Goal: Information Seeking & Learning: Learn about a topic

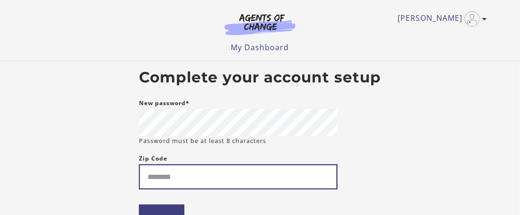
click at [172, 183] on input "Zip Code" at bounding box center [238, 176] width 198 height 25
type input "********"
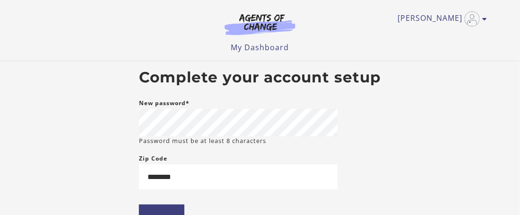
click at [91, 195] on body "Skip to main content Natasha M My Account Support Sign Out Toggle menu Menu My …" at bounding box center [260, 107] width 520 height 215
click at [151, 210] on input "****" at bounding box center [161, 217] width 45 height 26
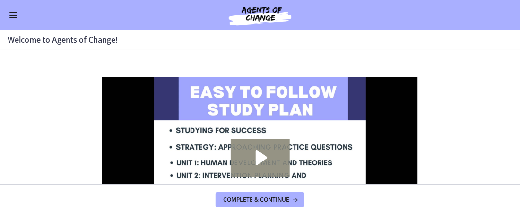
click at [252, 157] on icon "Play Video: c1o6hcmjueu5qasqsu00.mp4" at bounding box center [259, 157] width 59 height 38
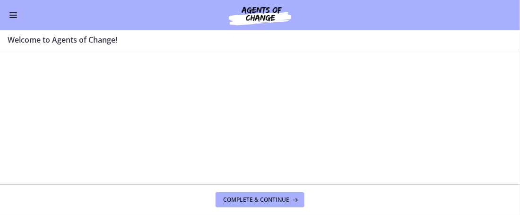
click at [473, 166] on section "Welcome! We are grateful that you have placed your trust in Agents of Change to…" at bounding box center [260, 117] width 520 height 134
click at [472, 153] on section "Welcome! We are grateful that you have placed your trust in Agents of Change to…" at bounding box center [260, 117] width 520 height 134
click at [471, 145] on section "Welcome! We are grateful that you have placed your trust in Agents of Change to…" at bounding box center [260, 117] width 520 height 134
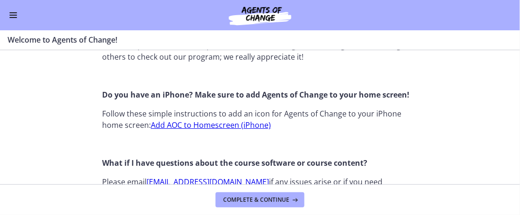
scroll to position [1020, 0]
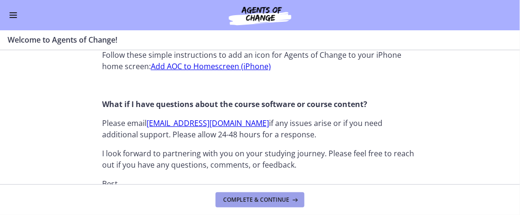
click at [288, 199] on span "Complete & continue" at bounding box center [256, 200] width 66 height 8
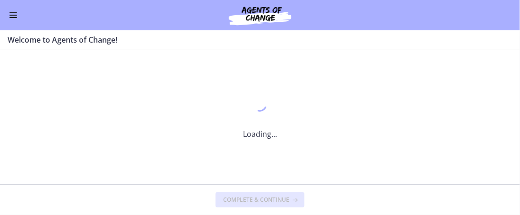
scroll to position [0, 0]
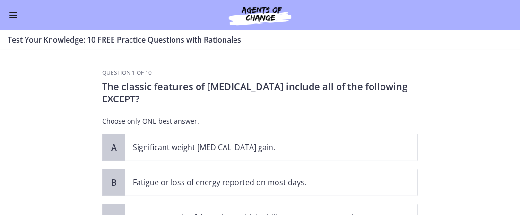
click at [74, 154] on section "Question 1 of 10 The classic features of [MEDICAL_DATA] include all of the foll…" at bounding box center [260, 132] width 520 height 164
click at [34, 156] on section "Question 1 of 10 The classic features of [MEDICAL_DATA] include all of the foll…" at bounding box center [260, 132] width 520 height 164
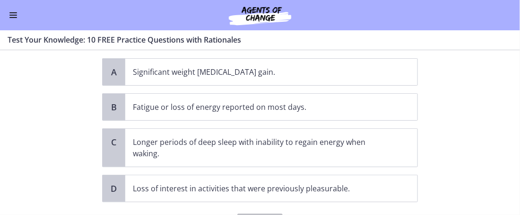
scroll to position [56, 0]
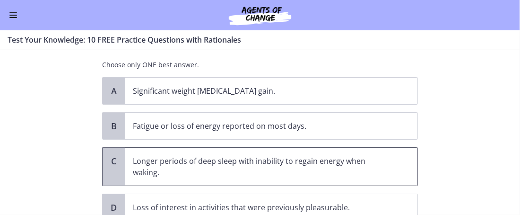
click at [110, 160] on span "C" at bounding box center [113, 160] width 11 height 11
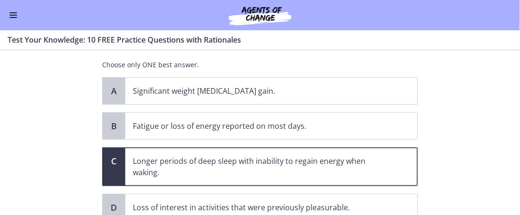
click at [50, 132] on section "Question 1 of 10 The classic features of [MEDICAL_DATA] include all of the foll…" at bounding box center [260, 132] width 520 height 164
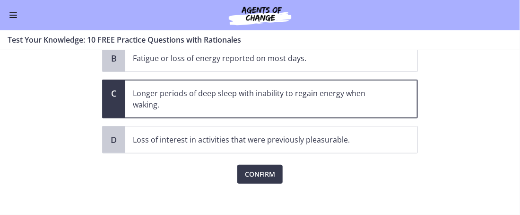
scroll to position [123, 0]
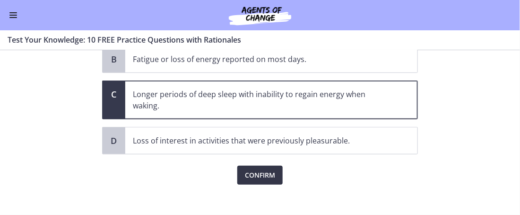
click at [254, 177] on span "Confirm" at bounding box center [260, 174] width 30 height 11
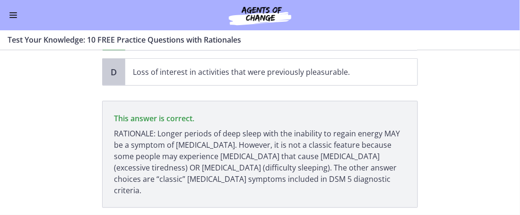
scroll to position [207, 0]
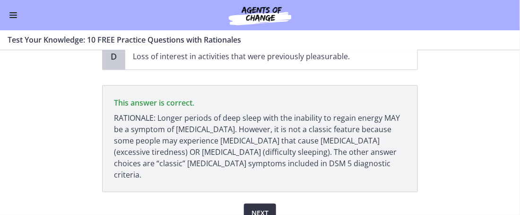
click at [255, 207] on span "Next" at bounding box center [259, 212] width 17 height 11
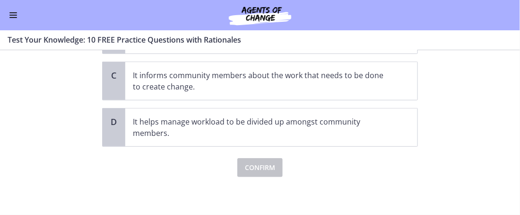
scroll to position [0, 0]
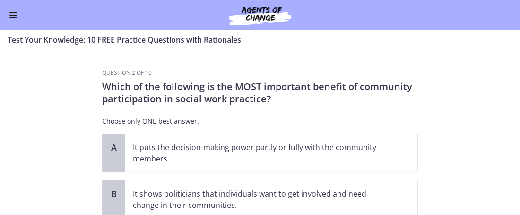
click at [65, 110] on section "Question 2 of 10 Which of the following is the MOST important benefit of commun…" at bounding box center [260, 132] width 520 height 164
click at [64, 124] on section "Question 2 of 10 Which of the following is the MOST important benefit of commun…" at bounding box center [260, 132] width 520 height 164
click at [120, 158] on div "A" at bounding box center [114, 153] width 23 height 38
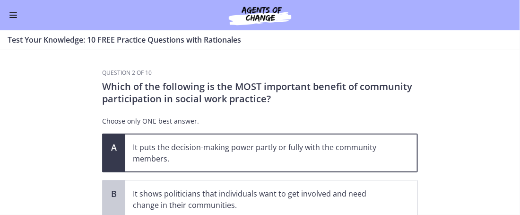
click at [83, 173] on section "Question 2 of 10 Which of the following is the MOST important benefit of commun…" at bounding box center [260, 132] width 520 height 164
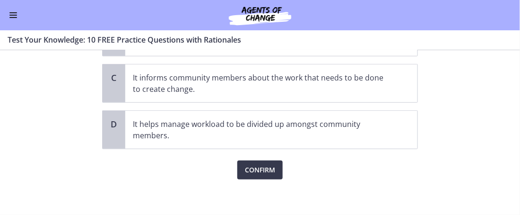
scroll to position [164, 0]
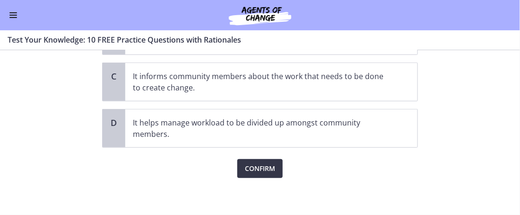
click at [255, 169] on span "Confirm" at bounding box center [260, 168] width 30 height 11
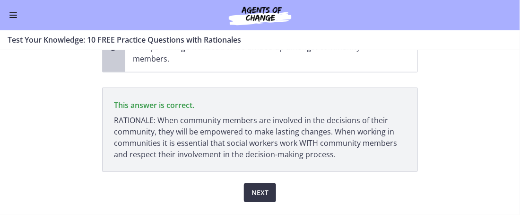
scroll to position [241, 0]
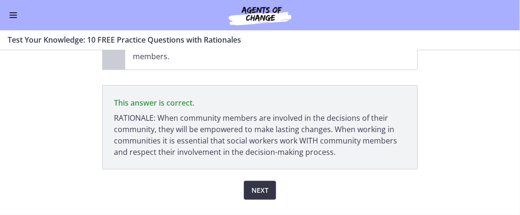
click at [258, 185] on span "Next" at bounding box center [259, 189] width 17 height 11
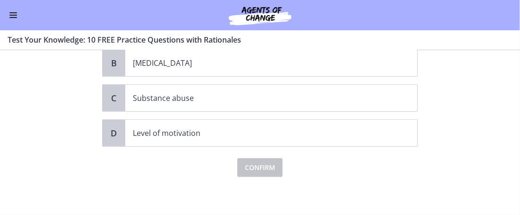
scroll to position [0, 0]
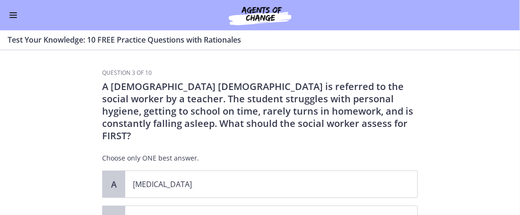
click at [88, 161] on section "Question 3 of 10 A [DEMOGRAPHIC_DATA] [DEMOGRAPHIC_DATA] is referred to the soc…" at bounding box center [260, 132] width 520 height 164
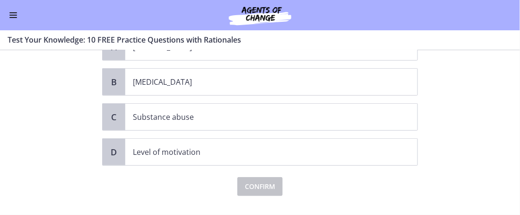
scroll to position [143, 0]
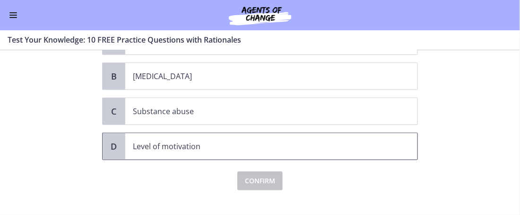
click at [122, 135] on div "D" at bounding box center [114, 146] width 23 height 26
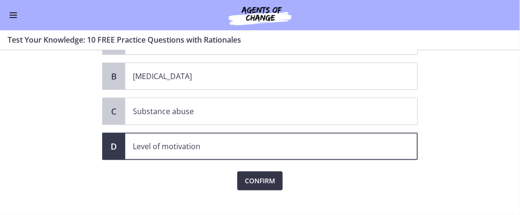
click at [246, 174] on button "Confirm" at bounding box center [259, 180] width 45 height 19
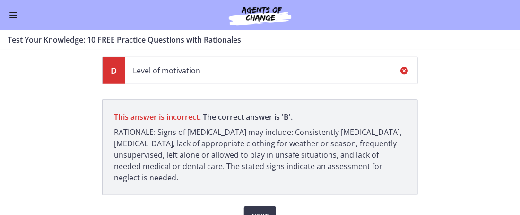
scroll to position [220, 0]
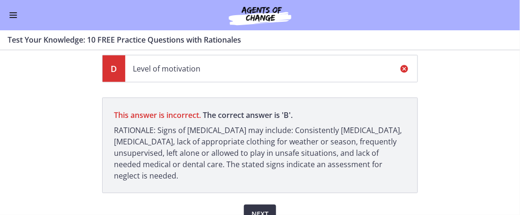
click at [256, 208] on span "Next" at bounding box center [259, 213] width 17 height 11
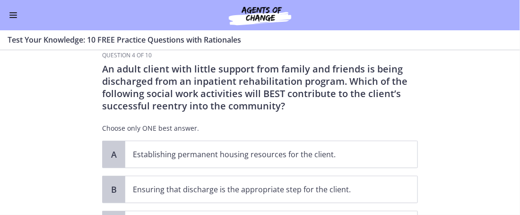
scroll to position [18, 0]
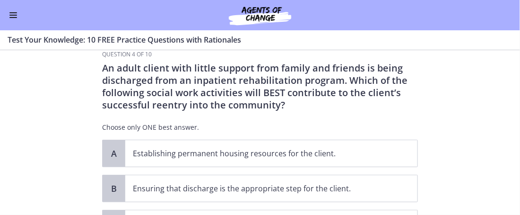
click at [94, 164] on section "Question 4 of 10 An adult client with little support from family and friends is…" at bounding box center [260, 132] width 520 height 164
click at [67, 138] on section "Question 4 of 10 An adult client with little support from family and friends is…" at bounding box center [260, 132] width 520 height 164
click at [293, 127] on section "Question 4 of 10 An adult client with little support from family and friends is…" at bounding box center [260, 132] width 520 height 164
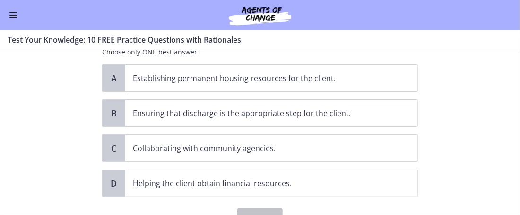
scroll to position [94, 0]
click at [445, 119] on section "Question 4 of 10 An adult client with little support from family and friends is…" at bounding box center [260, 132] width 520 height 164
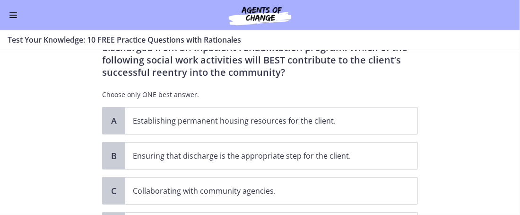
scroll to position [37, 0]
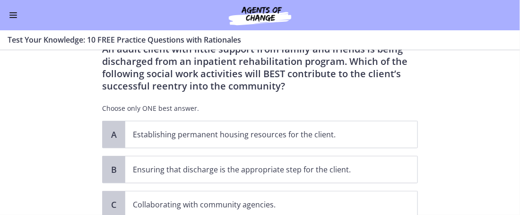
click at [84, 166] on section "Question 4 of 10 An adult client with little support from family and friends is…" at bounding box center [260, 132] width 520 height 164
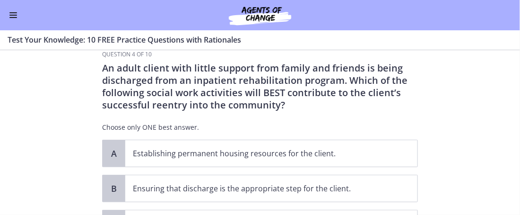
scroll to position [0, 0]
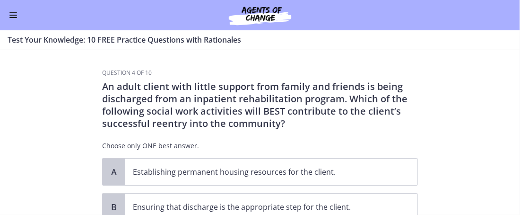
click at [47, 172] on section "Question 4 of 10 An adult client with little support from family and friends is…" at bounding box center [260, 132] width 520 height 164
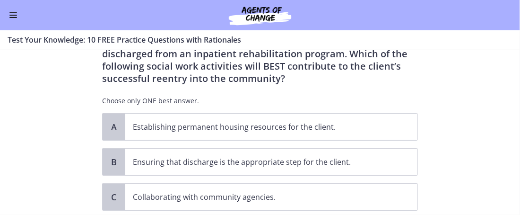
scroll to position [18, 0]
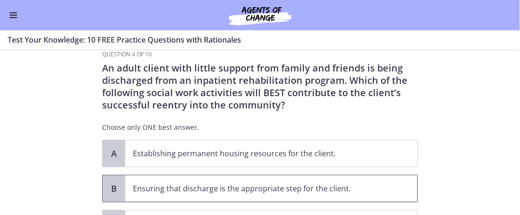
click at [107, 190] on div "B" at bounding box center [114, 188] width 23 height 26
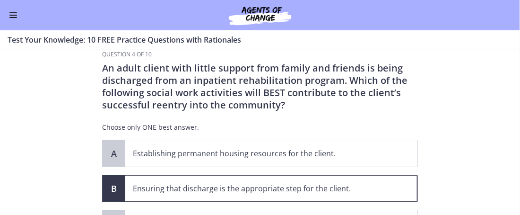
click at [489, 174] on section "Question 4 of 10 An adult client with little support from family and friends is…" at bounding box center [260, 132] width 520 height 164
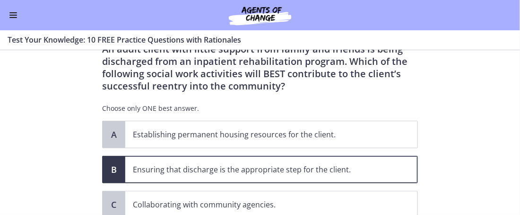
scroll to position [75, 0]
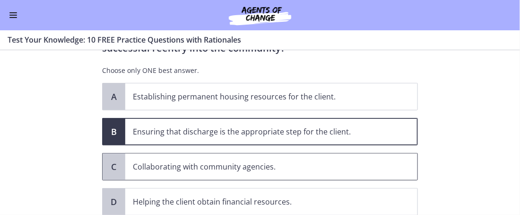
click at [117, 176] on div "C" at bounding box center [114, 166] width 23 height 26
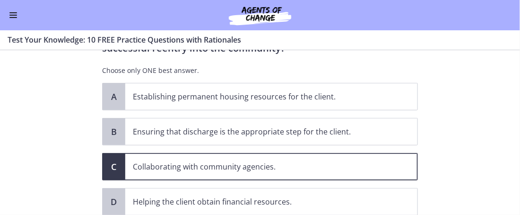
click at [81, 199] on section "Question 4 of 10 An adult client with little support from family and friends is…" at bounding box center [260, 132] width 520 height 164
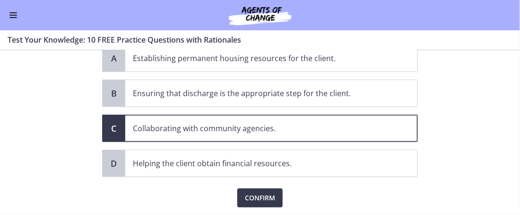
scroll to position [132, 0]
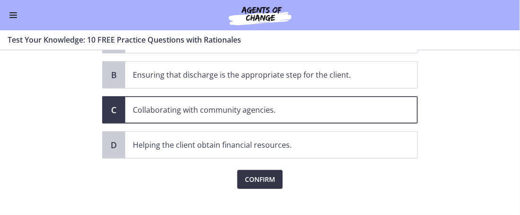
click at [254, 173] on span "Confirm" at bounding box center [260, 178] width 30 height 11
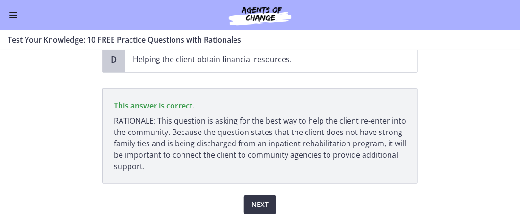
scroll to position [220, 0]
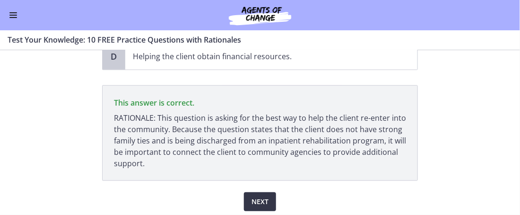
click at [264, 198] on span "Next" at bounding box center [259, 201] width 17 height 11
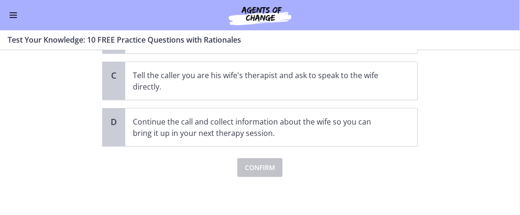
scroll to position [0, 0]
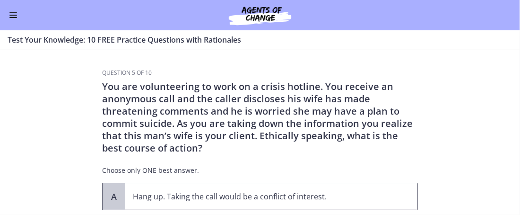
click at [264, 198] on p "Hang up. Taking the call would be a conflict of interest." at bounding box center [262, 195] width 258 height 11
click at [64, 173] on section "Question 5 of 10 You are volunteering to work on a crisis hotline. You receive …" at bounding box center [260, 132] width 520 height 164
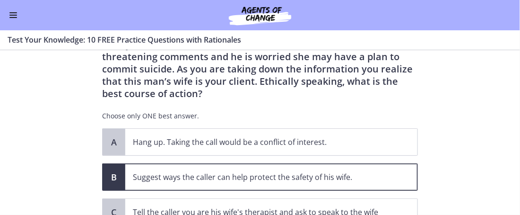
scroll to position [56, 0]
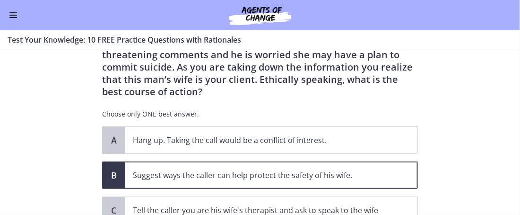
click at [64, 172] on section "Question 5 of 10 You are volunteering to work on a crisis hotline. You receive …" at bounding box center [260, 132] width 520 height 164
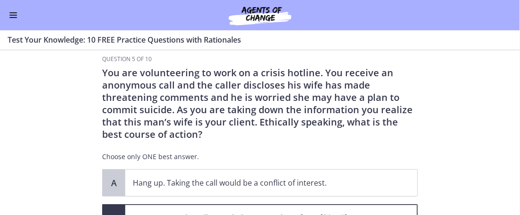
scroll to position [0, 0]
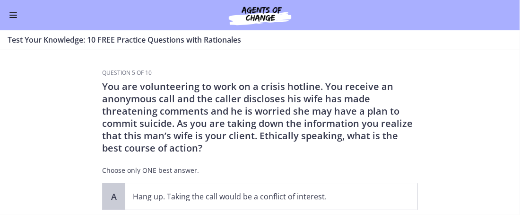
click at [63, 172] on section "Question 5 of 10 You are volunteering to work on a crisis hotline. You receive …" at bounding box center [260, 132] width 520 height 164
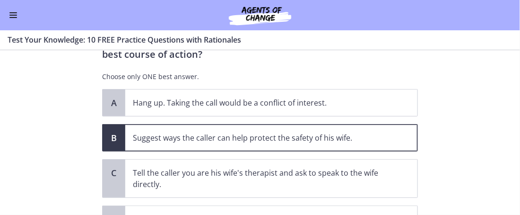
scroll to position [94, 0]
click at [106, 147] on div "B" at bounding box center [114, 137] width 23 height 26
click at [78, 155] on section "Question 5 of 10 You are volunteering to work on a crisis hotline. You receive …" at bounding box center [260, 132] width 520 height 164
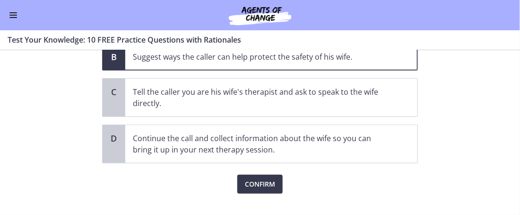
scroll to position [189, 0]
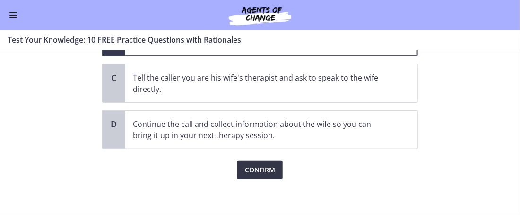
click at [258, 164] on span "Confirm" at bounding box center [260, 169] width 30 height 11
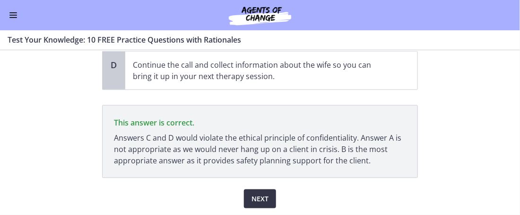
scroll to position [267, 0]
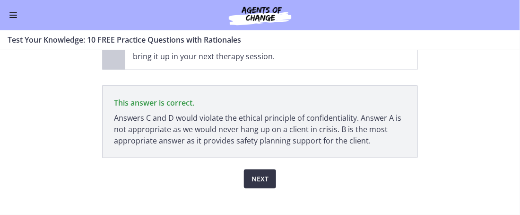
click at [267, 176] on span "Next" at bounding box center [259, 178] width 17 height 11
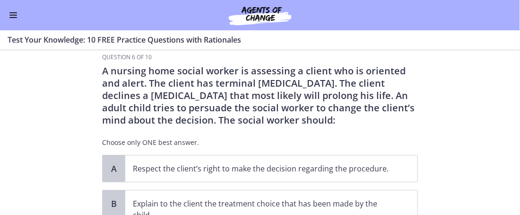
scroll to position [0, 0]
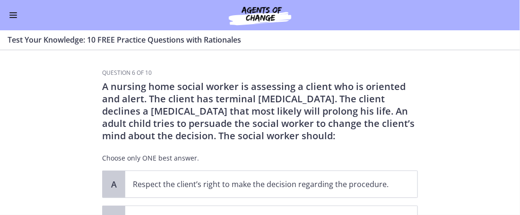
click at [79, 170] on section "Question 6 of 10 A nursing home social worker is assessing a client who is orie…" at bounding box center [260, 132] width 520 height 164
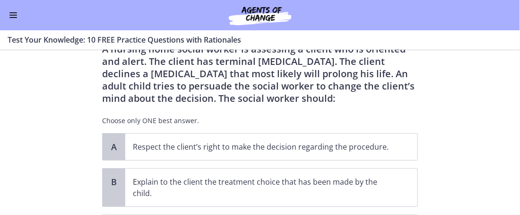
scroll to position [56, 0]
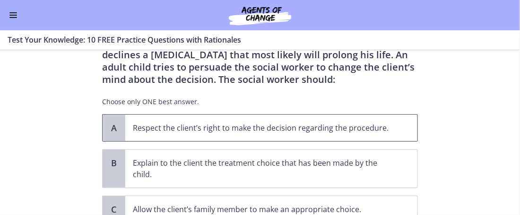
click at [114, 136] on div "A" at bounding box center [114, 127] width 23 height 26
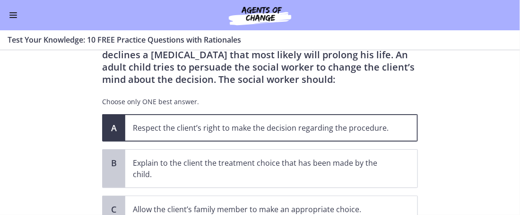
click at [71, 175] on section "Question 6 of 10 A nursing home social worker is assessing a client who is orie…" at bounding box center [260, 132] width 520 height 164
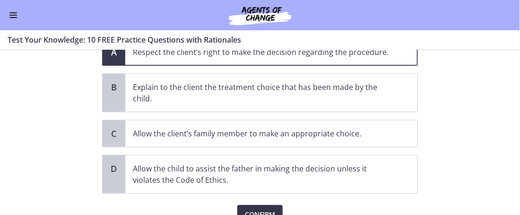
scroll to position [151, 0]
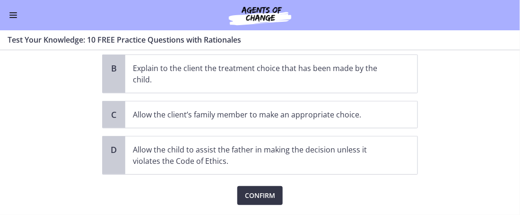
click at [262, 202] on button "Confirm" at bounding box center [259, 195] width 45 height 19
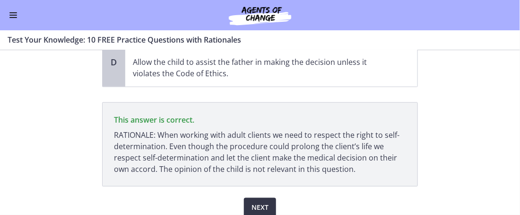
scroll to position [255, 0]
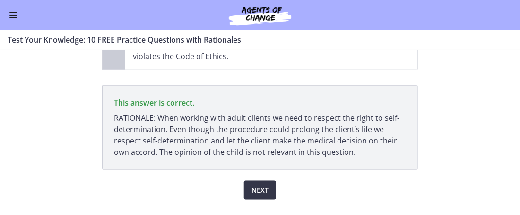
click at [270, 187] on button "Next" at bounding box center [260, 190] width 32 height 19
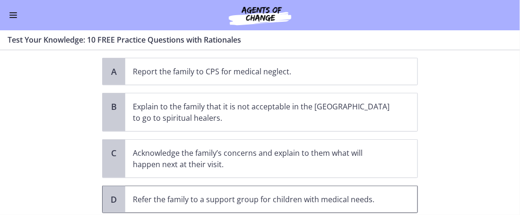
scroll to position [151, 0]
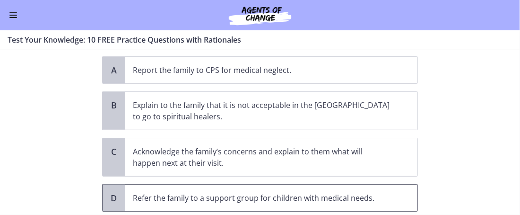
click at [137, 195] on span "Refer the family to a support group for children with medical needs." at bounding box center [271, 197] width 292 height 26
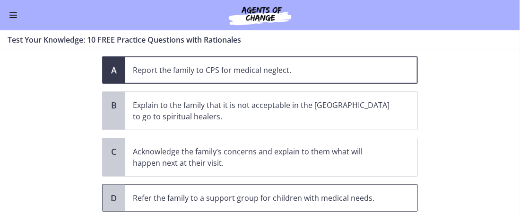
click at [141, 192] on p "Refer the family to a support group for children with medical needs." at bounding box center [262, 197] width 258 height 11
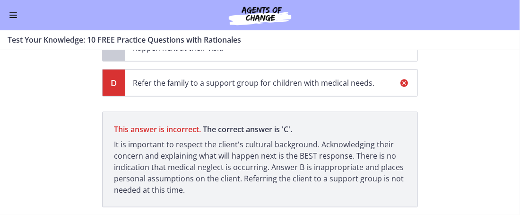
scroll to position [280, 0]
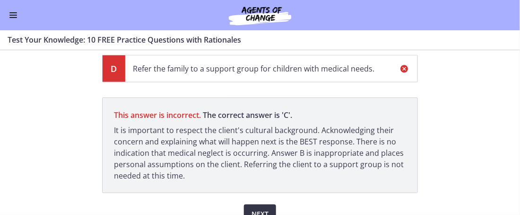
click at [259, 207] on button "Next" at bounding box center [260, 213] width 32 height 19
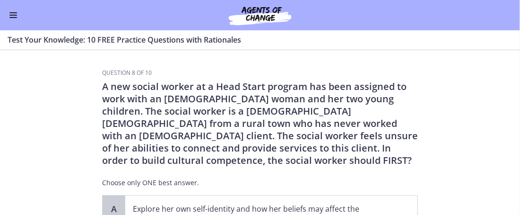
click at [76, 177] on section "Question 8 of 10 A new social worker at a Head Start program has been assigned …" at bounding box center [260, 132] width 520 height 164
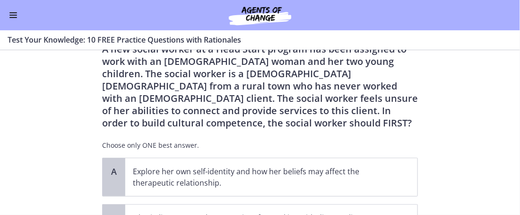
scroll to position [56, 0]
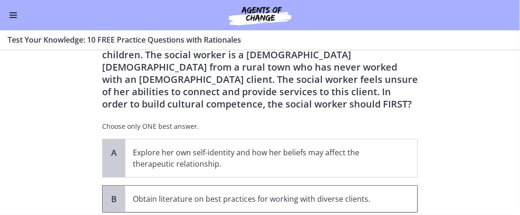
click at [112, 193] on span "B" at bounding box center [113, 198] width 11 height 11
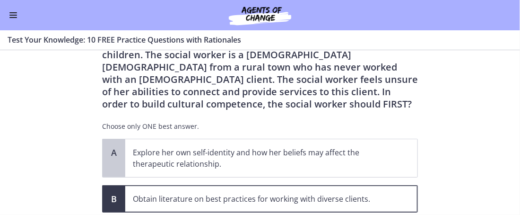
click at [92, 182] on section "Question 8 of 10 A new social worker at a Head Start program has been assigned …" at bounding box center [260, 132] width 520 height 164
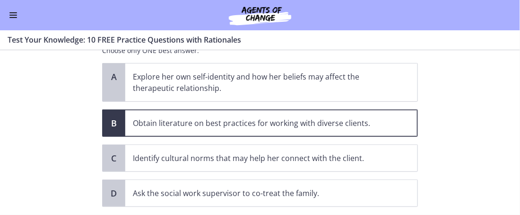
scroll to position [151, 0]
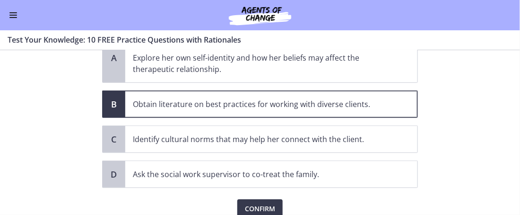
click at [102, 130] on div "A Explore her own self-identity and how her beliefs may affect the therapeutic …" at bounding box center [260, 116] width 316 height 144
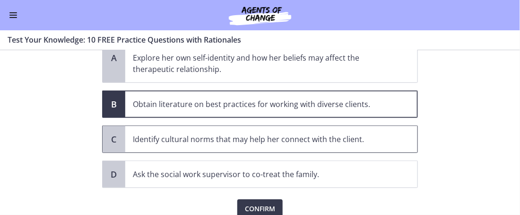
click at [109, 133] on span "C" at bounding box center [113, 138] width 11 height 11
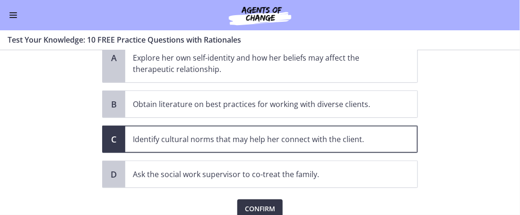
click at [248, 200] on button "Confirm" at bounding box center [259, 208] width 45 height 19
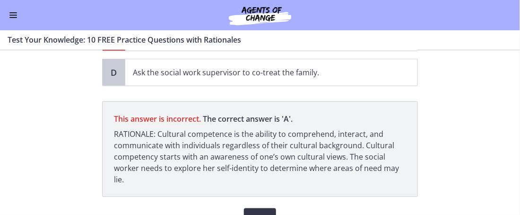
scroll to position [269, 0]
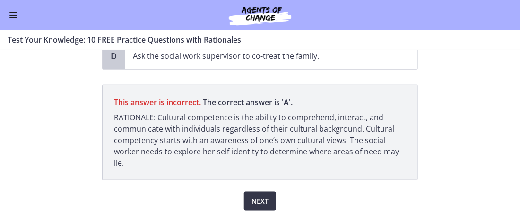
click at [252, 201] on span "Next" at bounding box center [259, 200] width 17 height 11
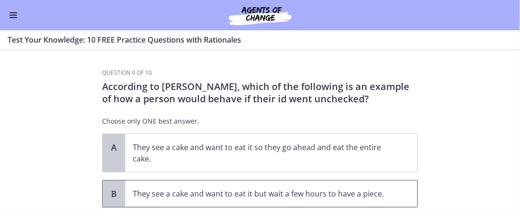
click at [239, 195] on p "They see a cake and want to eat it but wait a few hours to have a piece." at bounding box center [262, 193] width 258 height 11
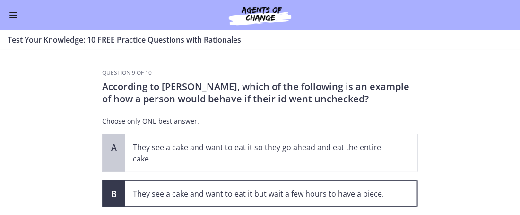
click at [41, 191] on section "Question 9 of 10 According to [PERSON_NAME], which of the following is an examp…" at bounding box center [260, 132] width 520 height 164
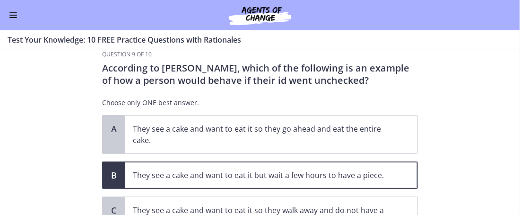
scroll to position [37, 0]
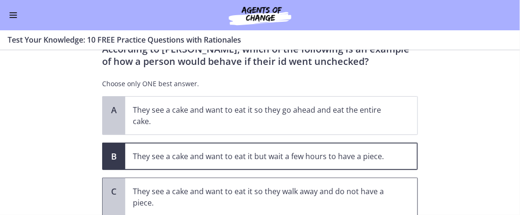
click at [139, 186] on p "They see a cake and want to eat it so they walk away and do not have a piece." at bounding box center [262, 196] width 258 height 23
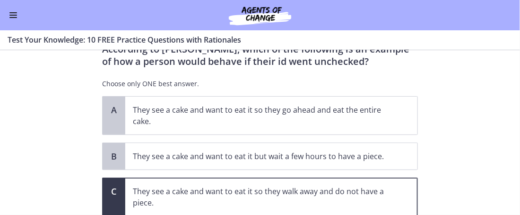
click at [91, 169] on section "Question 9 of 10 According to [PERSON_NAME], which of the following is an examp…" at bounding box center [260, 132] width 520 height 164
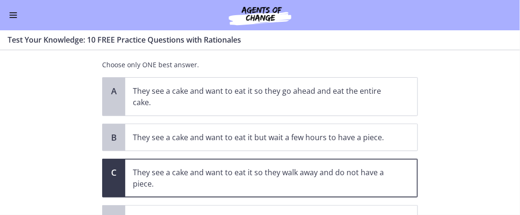
scroll to position [94, 0]
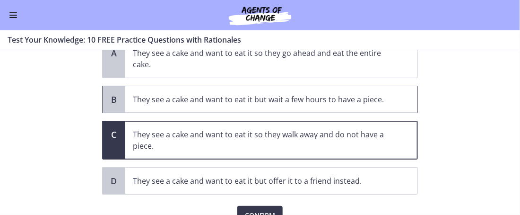
click at [109, 94] on span "B" at bounding box center [113, 99] width 11 height 11
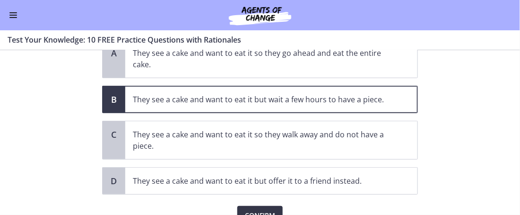
click at [252, 206] on button "Confirm" at bounding box center [259, 215] width 45 height 19
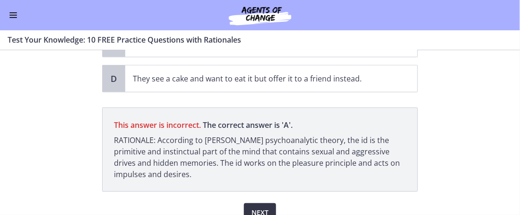
scroll to position [218, 0]
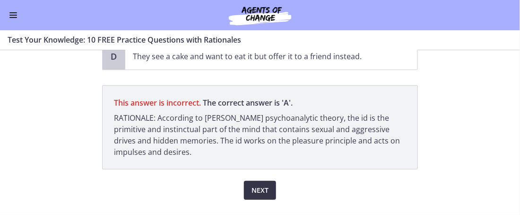
click at [263, 186] on span "Next" at bounding box center [259, 189] width 17 height 11
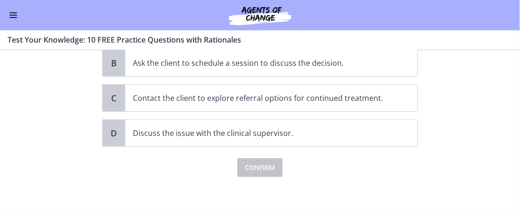
scroll to position [0, 0]
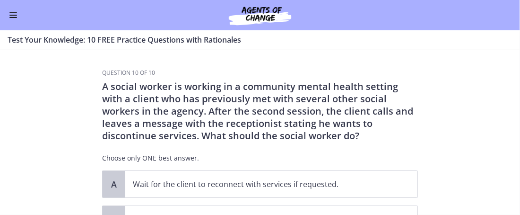
click at [487, 151] on section "Question 10 of 10 A social worker is working in a community mental health setti…" at bounding box center [260, 132] width 520 height 164
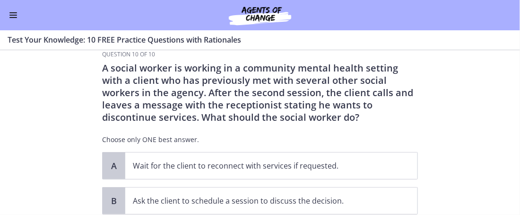
scroll to position [56, 0]
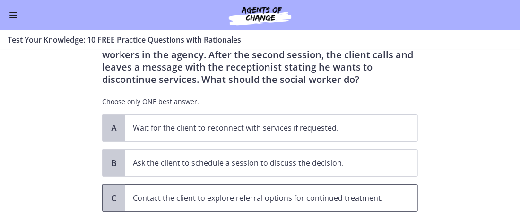
click at [137, 197] on p "Contact the client to explore referral options for continued treatment." at bounding box center [262, 197] width 258 height 11
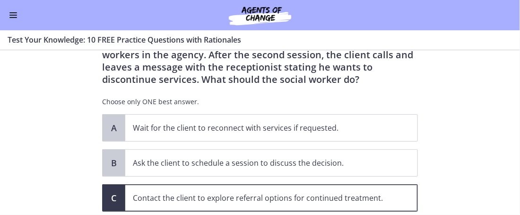
click at [455, 163] on section "Question 10 of 10 A social worker is working in a community mental health setti…" at bounding box center [260, 132] width 520 height 164
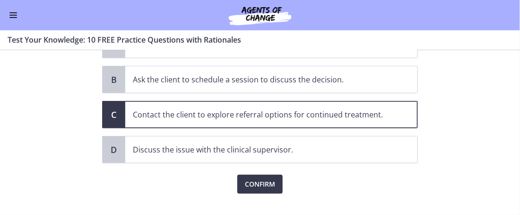
scroll to position [155, 0]
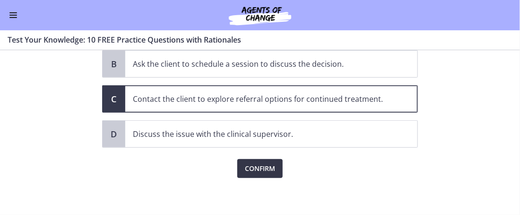
click at [262, 171] on span "Confirm" at bounding box center [260, 168] width 30 height 11
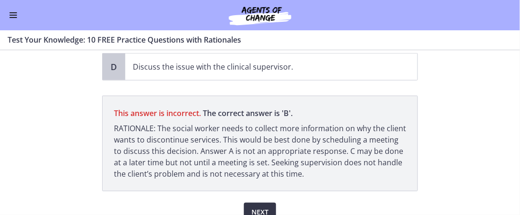
scroll to position [233, 0]
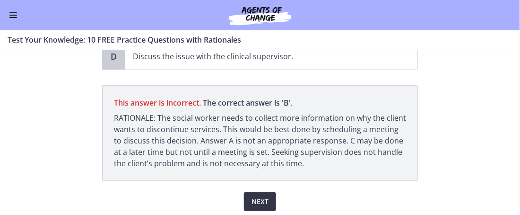
click at [268, 200] on button "Next" at bounding box center [260, 201] width 32 height 19
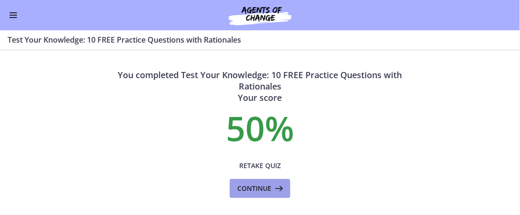
click at [268, 194] on button "Continue" at bounding box center [260, 188] width 60 height 19
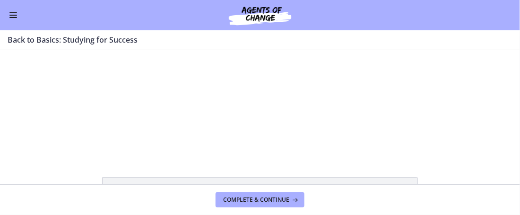
click at [0, 50] on icon "Mute" at bounding box center [0, 50] width 0 height 0
